Goal: Task Accomplishment & Management: Manage account settings

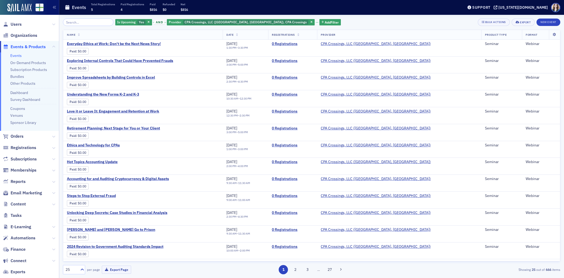
click at [302, 20] on div "Is Upcoming Yes and Provider CPA Crossings, LLC ([GEOGRAPHIC_DATA], [GEOGRAPHIC…" at bounding box center [311, 22] width 497 height 7
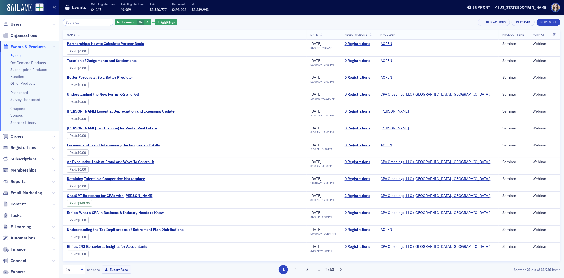
click at [174, 19] on div "Is Upcoming No Add Filter Bulk Actions Export New Event" at bounding box center [311, 22] width 497 height 7
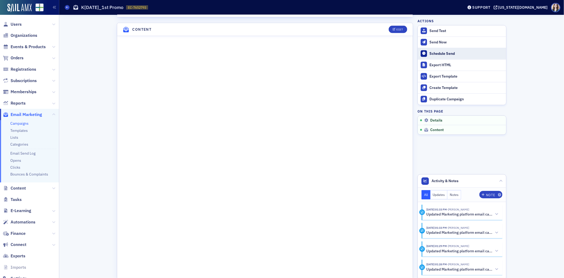
scroll to position [304, 0]
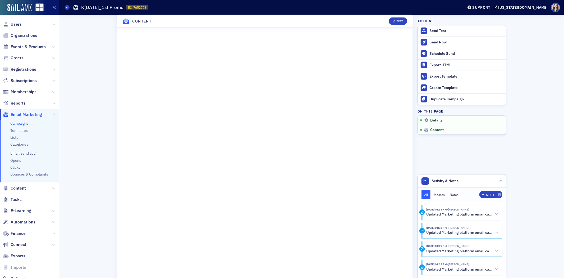
click at [381, 25] on header "Content Edit" at bounding box center [264, 21] width 295 height 13
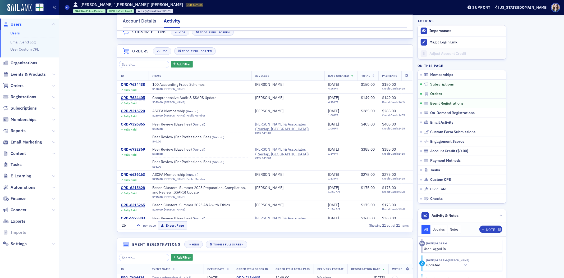
scroll to position [96, 0]
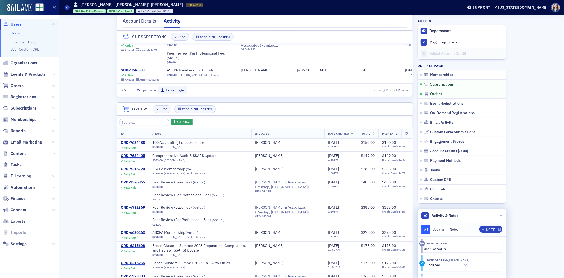
click at [435, 228] on button "Updates" at bounding box center [438, 228] width 17 height 9
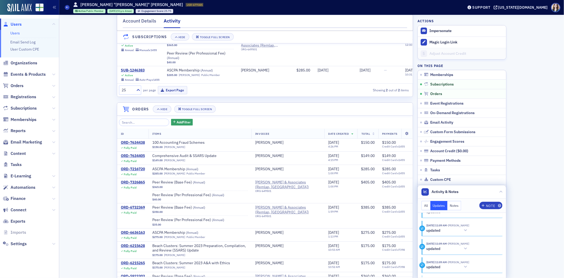
scroll to position [0, 0]
click at [424, 205] on button "All" at bounding box center [425, 205] width 9 height 9
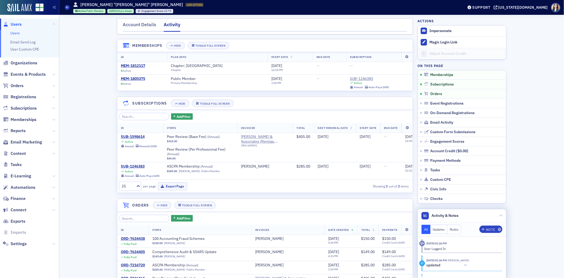
click at [117, 207] on header "Orders Hide Toggle Full Screen" at bounding box center [264, 204] width 295 height 13
click at [309, 28] on nav "Account Details Activity" at bounding box center [265, 26] width 284 height 11
